Goal: Task Accomplishment & Management: Manage account settings

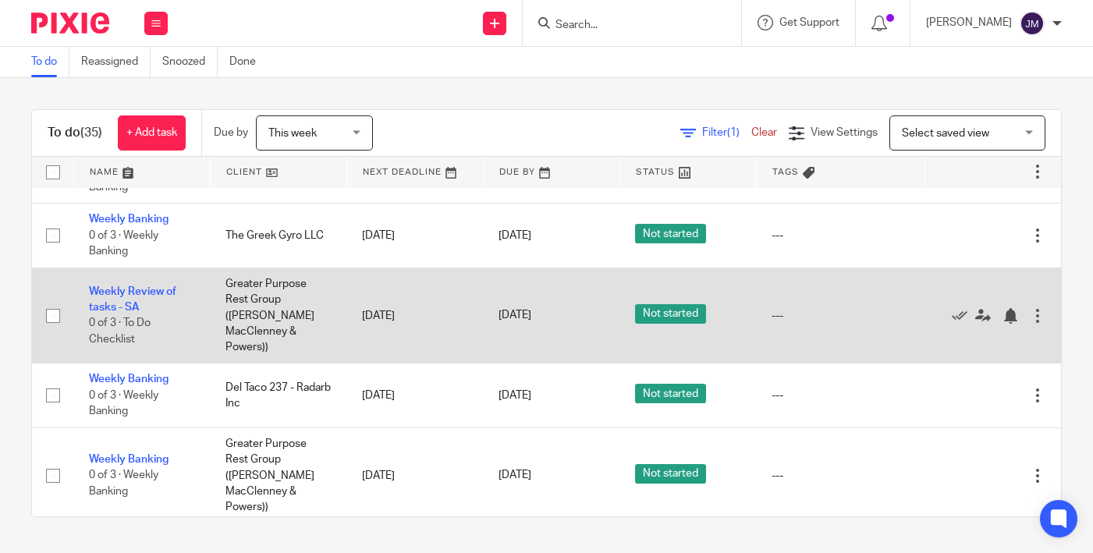
scroll to position [852, 2]
click at [55, 305] on input "checkbox" at bounding box center [53, 316] width 30 height 30
checkbox input "true"
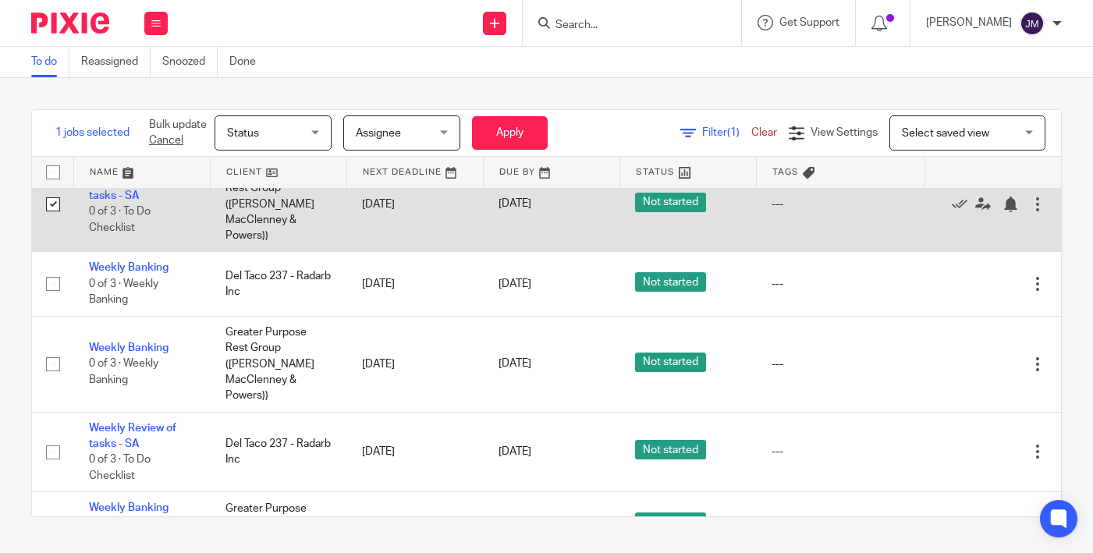
scroll to position [966, 2]
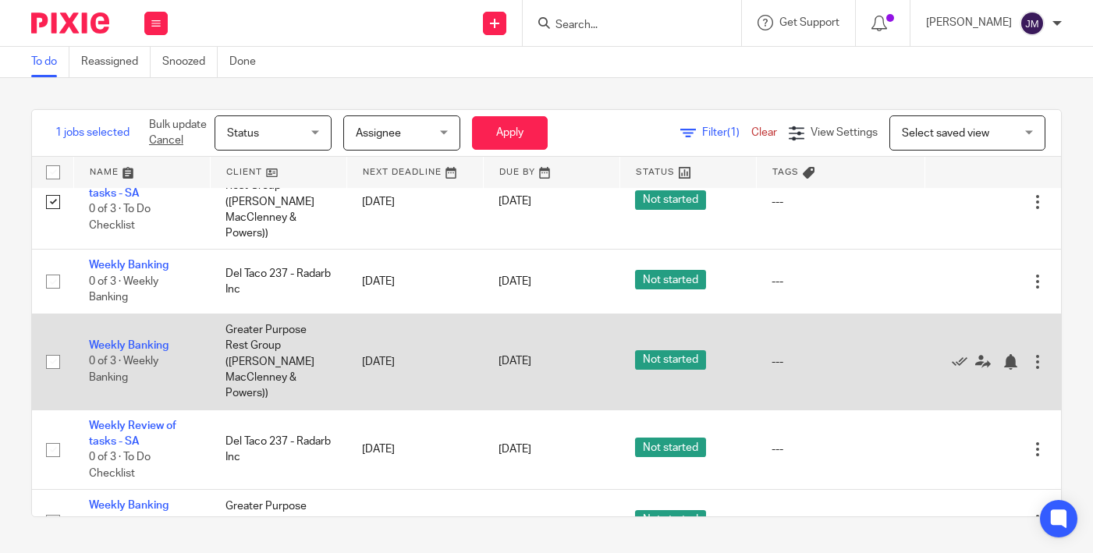
click at [54, 347] on input "checkbox" at bounding box center [53, 362] width 30 height 30
checkbox input "true"
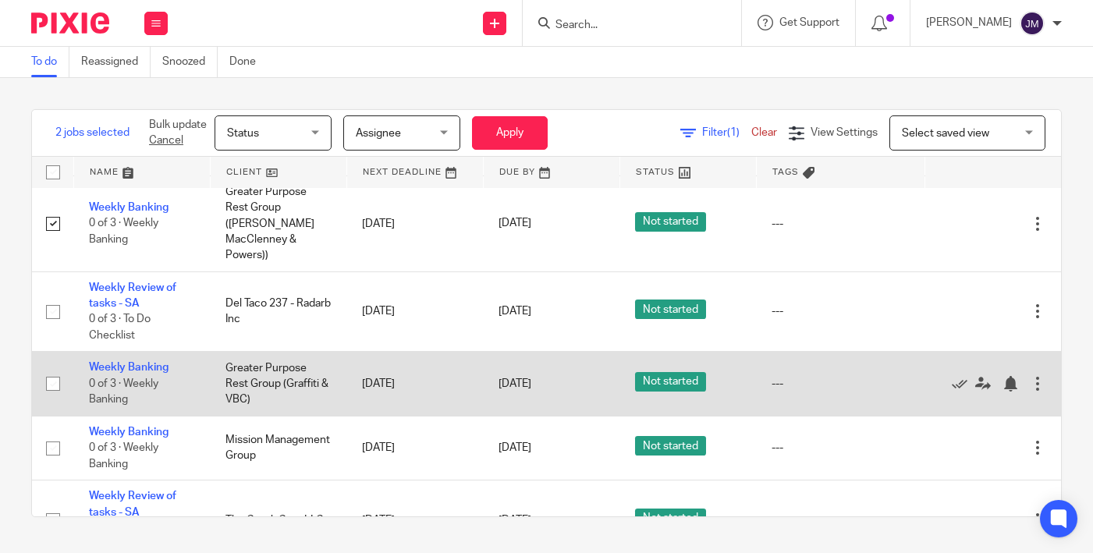
scroll to position [1106, 2]
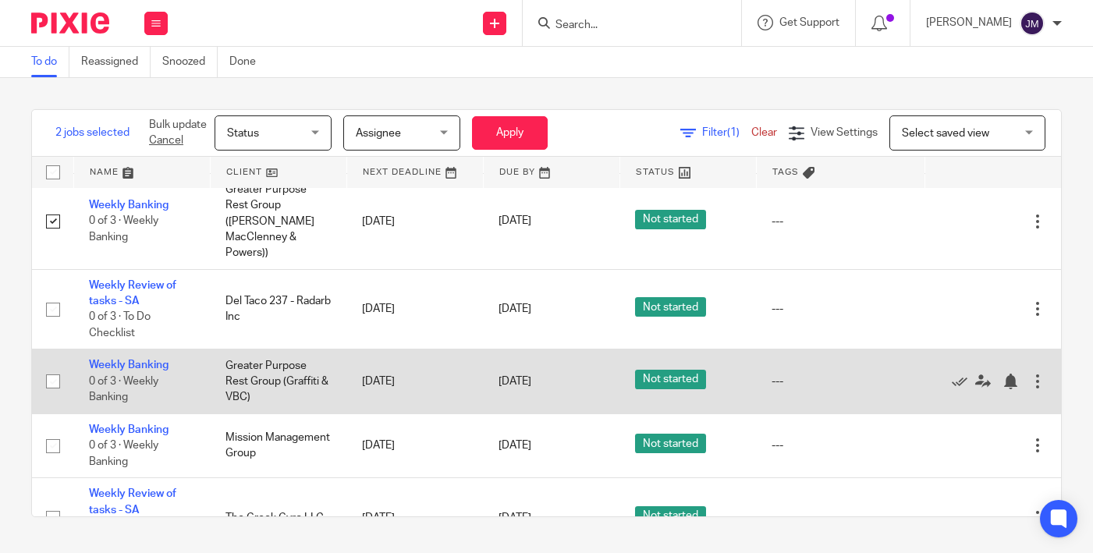
click at [52, 367] on input "checkbox" at bounding box center [53, 382] width 30 height 30
checkbox input "true"
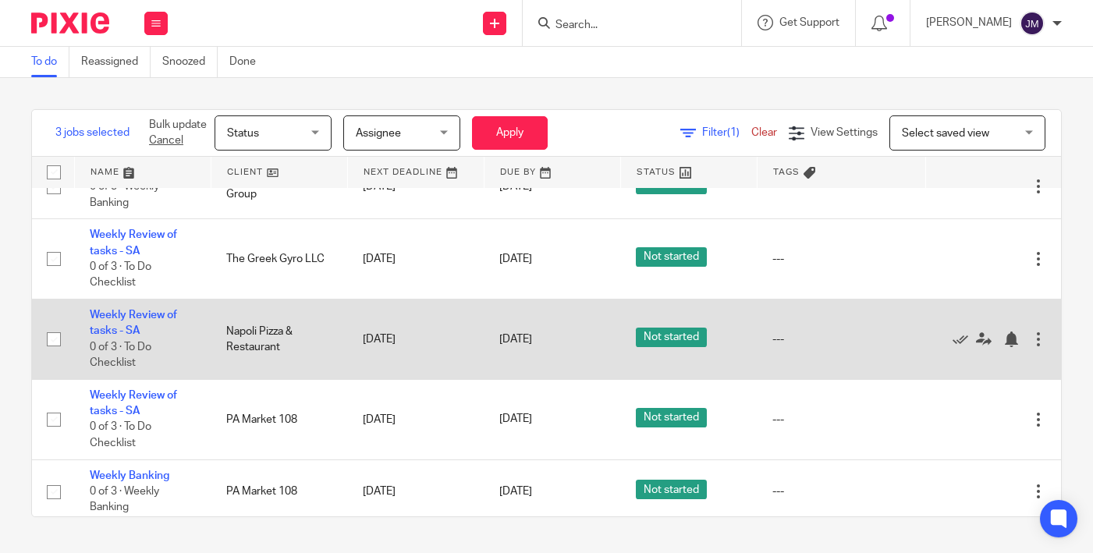
scroll to position [1385, 1]
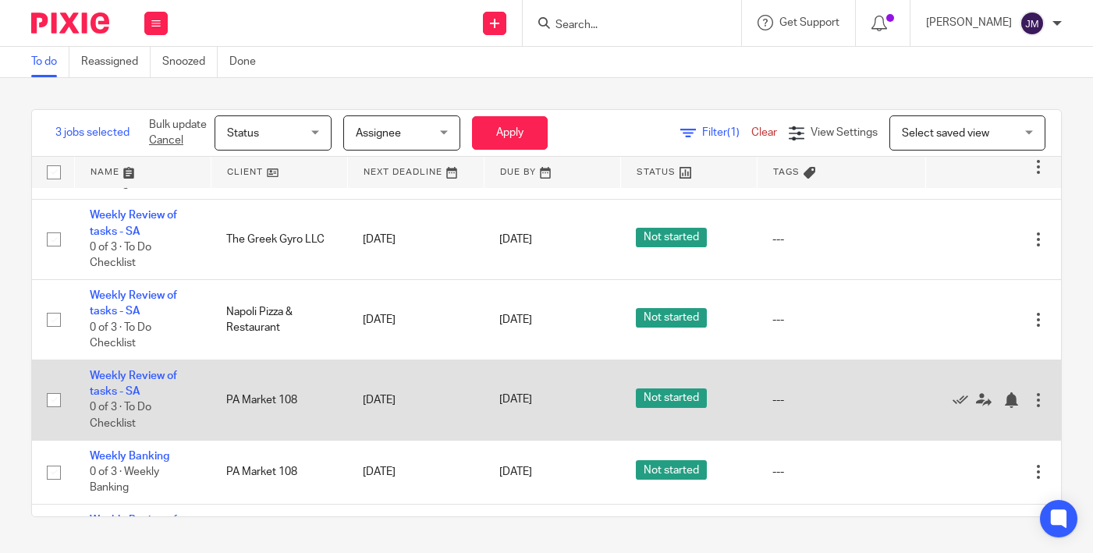
click at [55, 385] on input "checkbox" at bounding box center [54, 400] width 30 height 30
checkbox input "true"
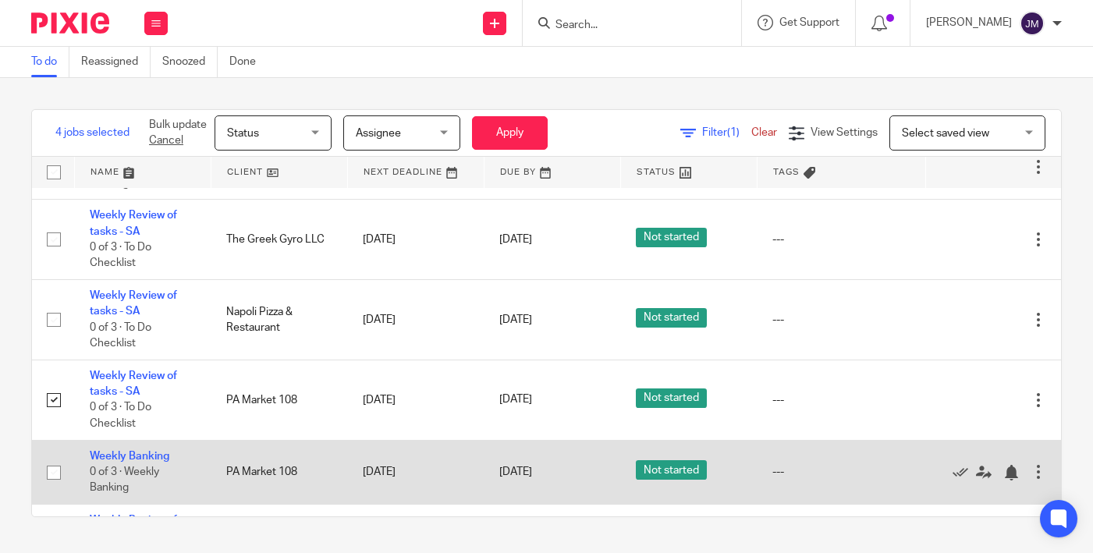
click at [51, 458] on input "checkbox" at bounding box center [54, 473] width 30 height 30
checkbox input "true"
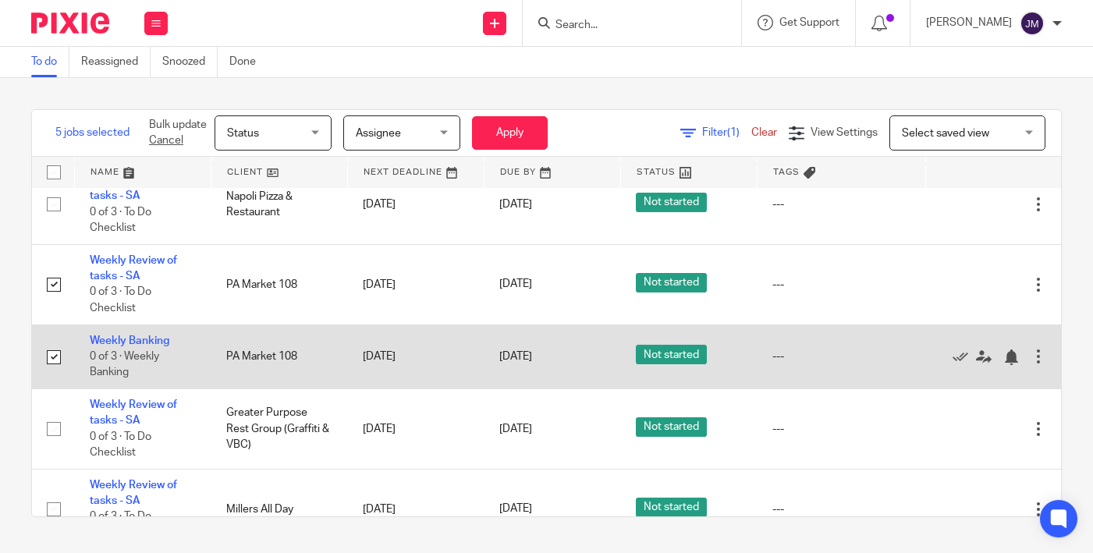
scroll to position [1499, 0]
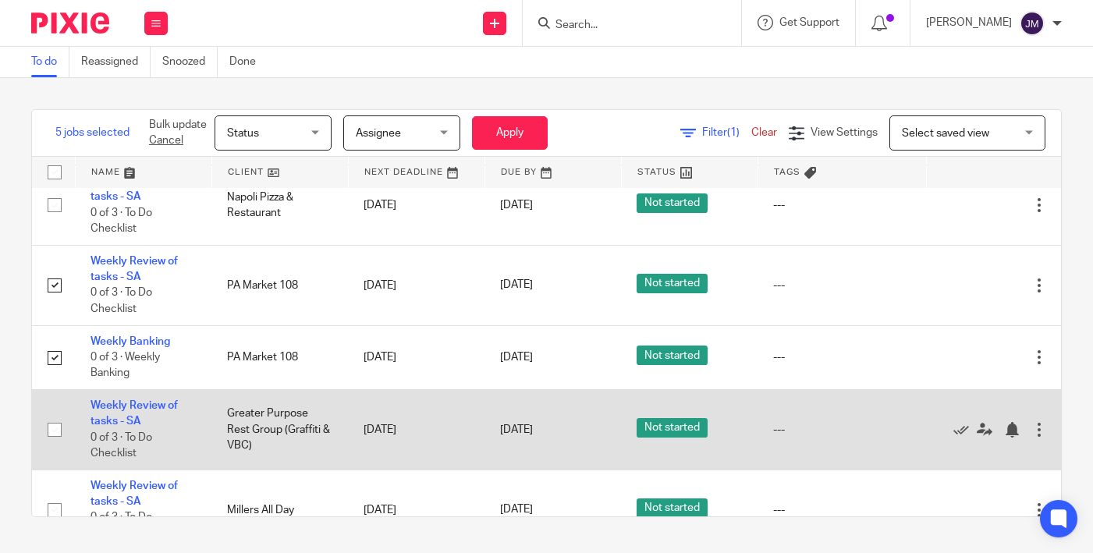
click at [54, 415] on input "checkbox" at bounding box center [55, 430] width 30 height 30
checkbox input "true"
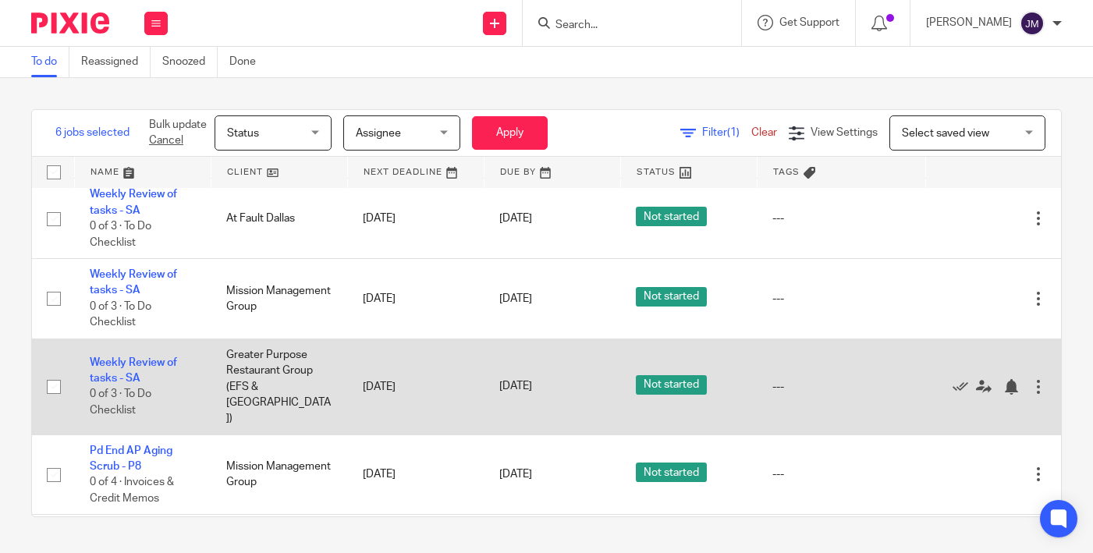
scroll to position [1956, 1]
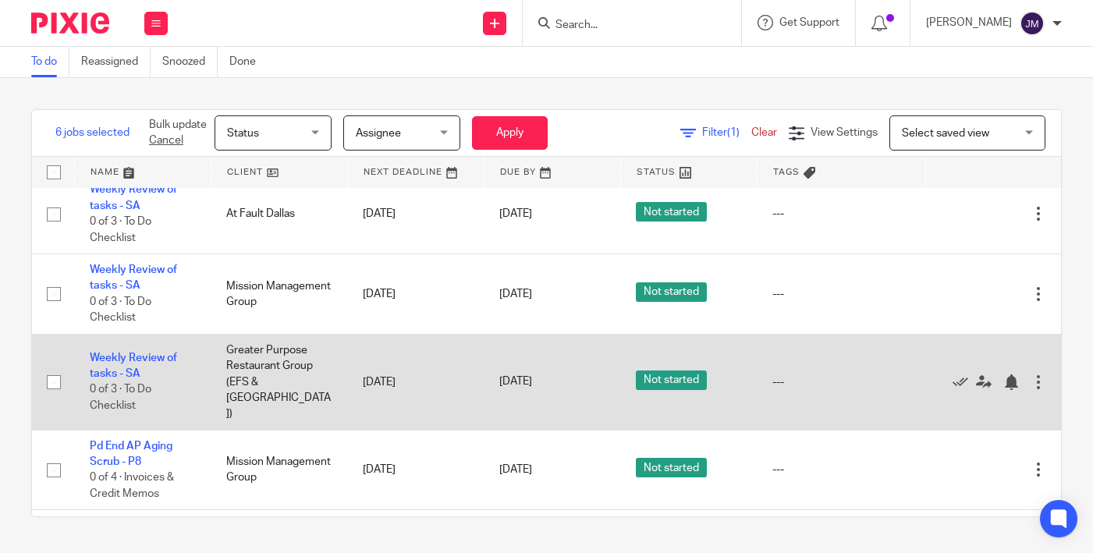
click at [55, 367] on input "checkbox" at bounding box center [54, 382] width 30 height 30
checkbox input "true"
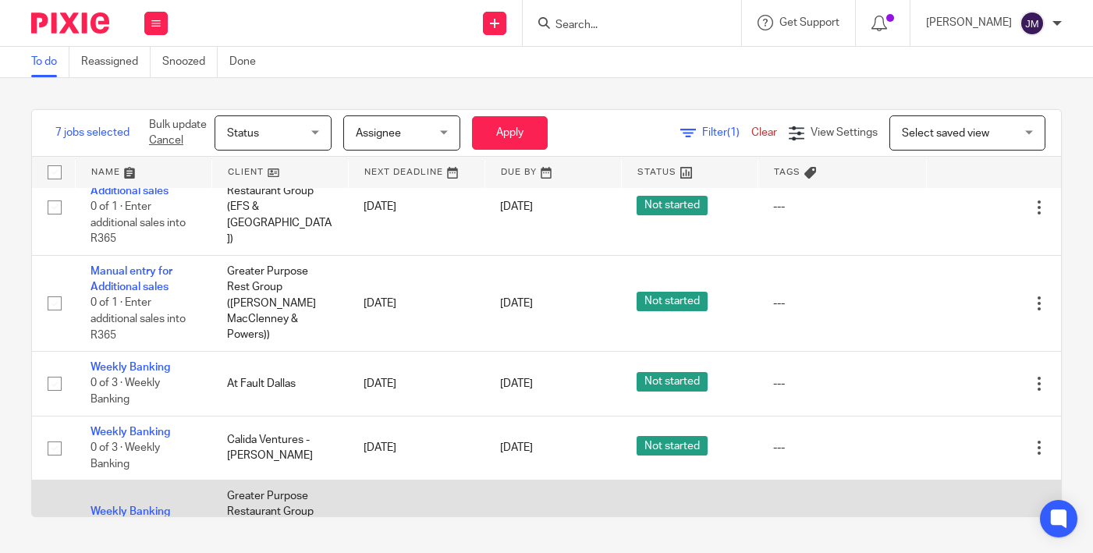
scroll to position [0, 0]
click at [55, 513] on input "checkbox" at bounding box center [55, 528] width 30 height 30
checkbox input "false"
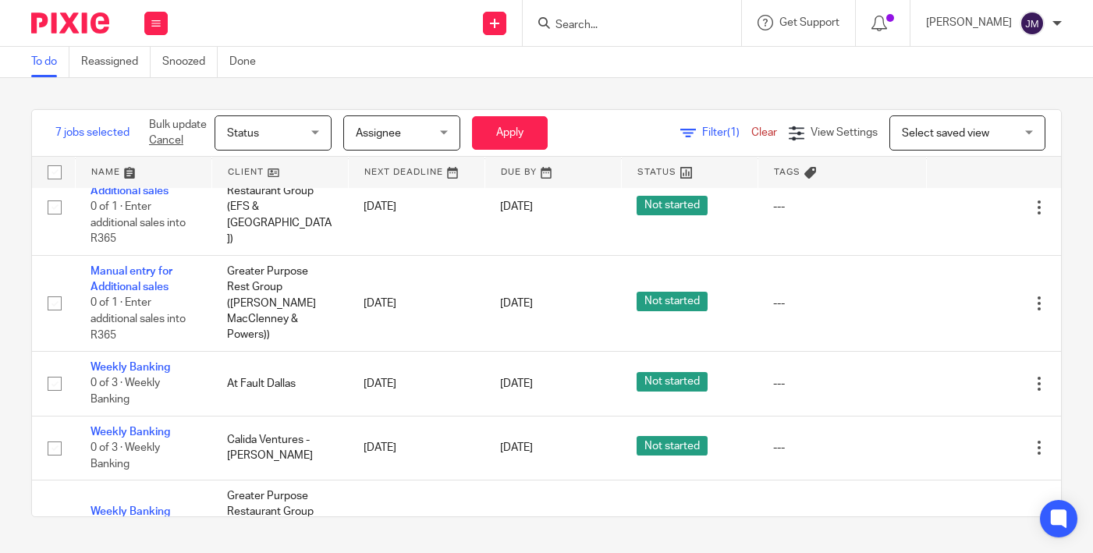
click at [290, 140] on span "Status" at bounding box center [268, 132] width 83 height 33
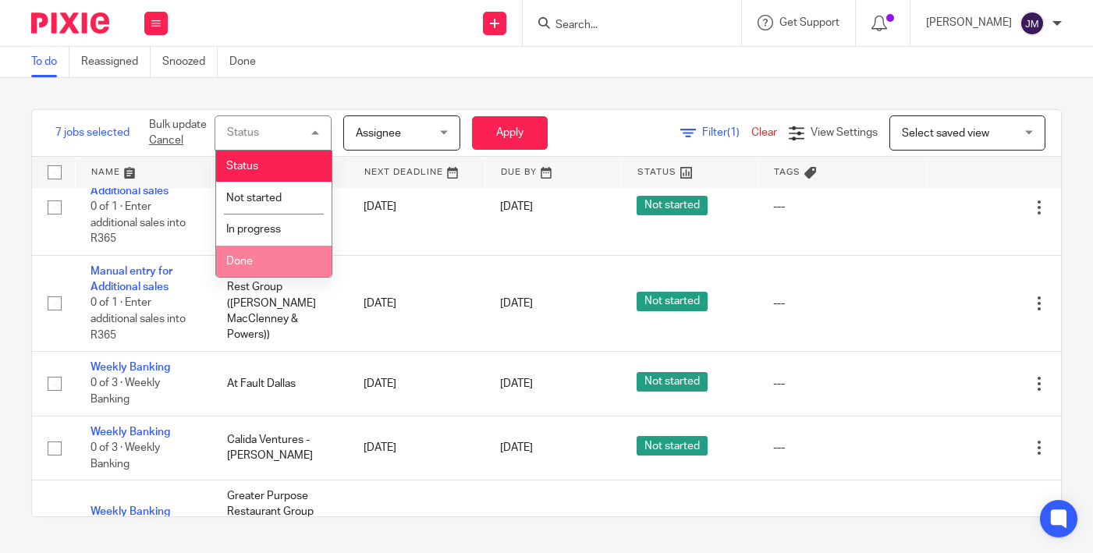
click at [293, 268] on li "Done" at bounding box center [273, 262] width 115 height 32
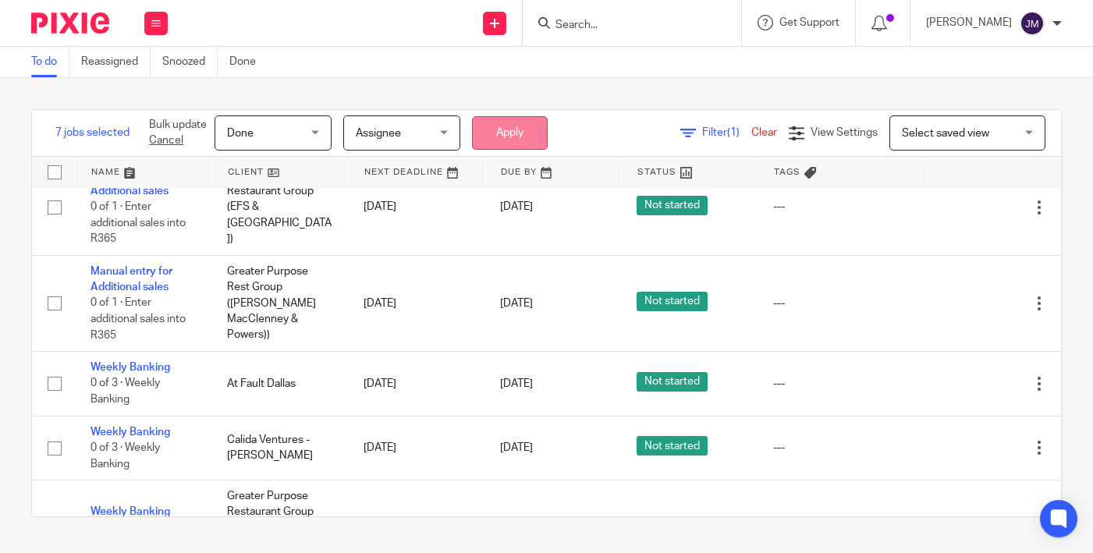
click at [513, 144] on button "Apply" at bounding box center [510, 133] width 76 height 34
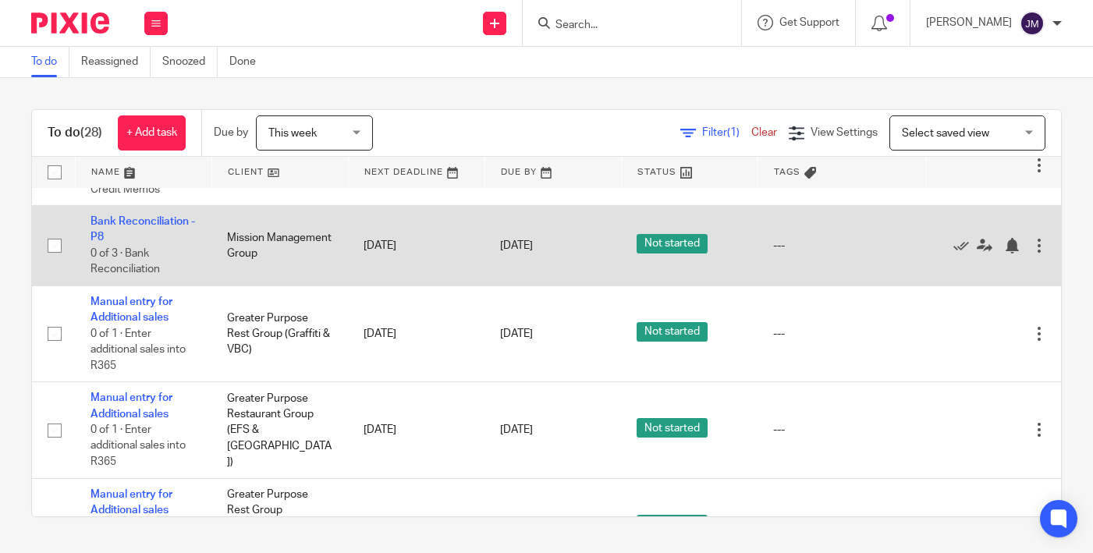
scroll to position [1680, 0]
